Goal: Communication & Community: Answer question/provide support

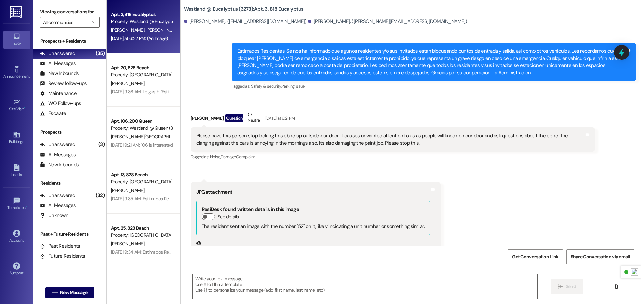
scroll to position [6945, 0]
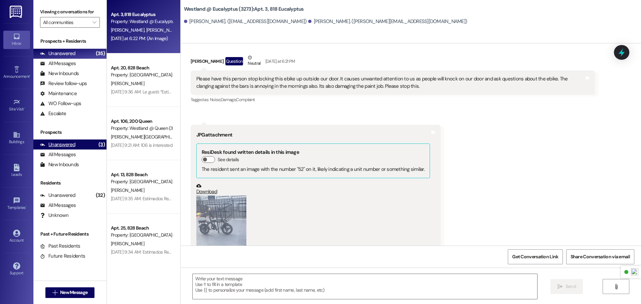
click at [68, 146] on div "Unanswered" at bounding box center [57, 144] width 35 height 7
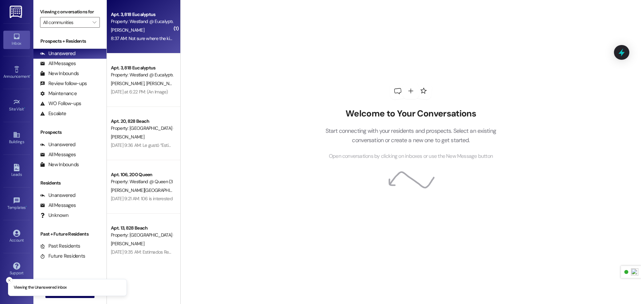
click at [150, 41] on div "8:37 AM: Not sure where the kid lives, but he lives upstairs. 8:37 AM: Not sure…" at bounding box center [167, 38] width 112 height 6
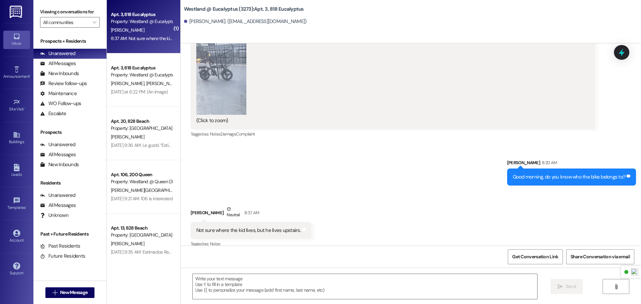
scroll to position [1864, 0]
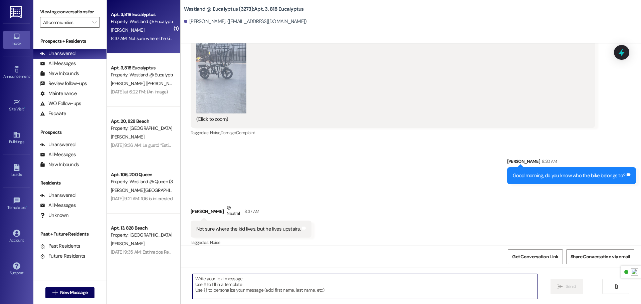
click at [286, 285] on textarea at bounding box center [365, 286] width 345 height 25
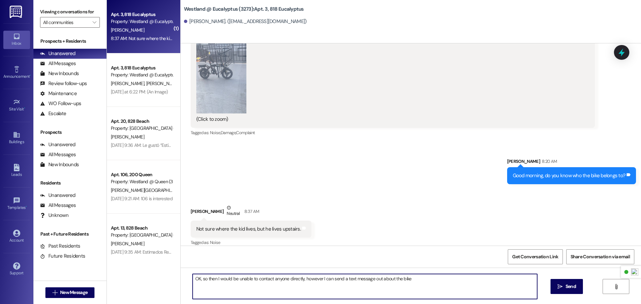
type textarea "OK, so then I would be unable to contact anyone directly, however I can send a …"
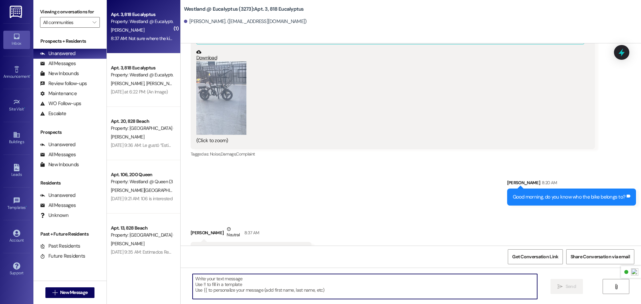
scroll to position [1911, 0]
